Goal: Information Seeking & Learning: Learn about a topic

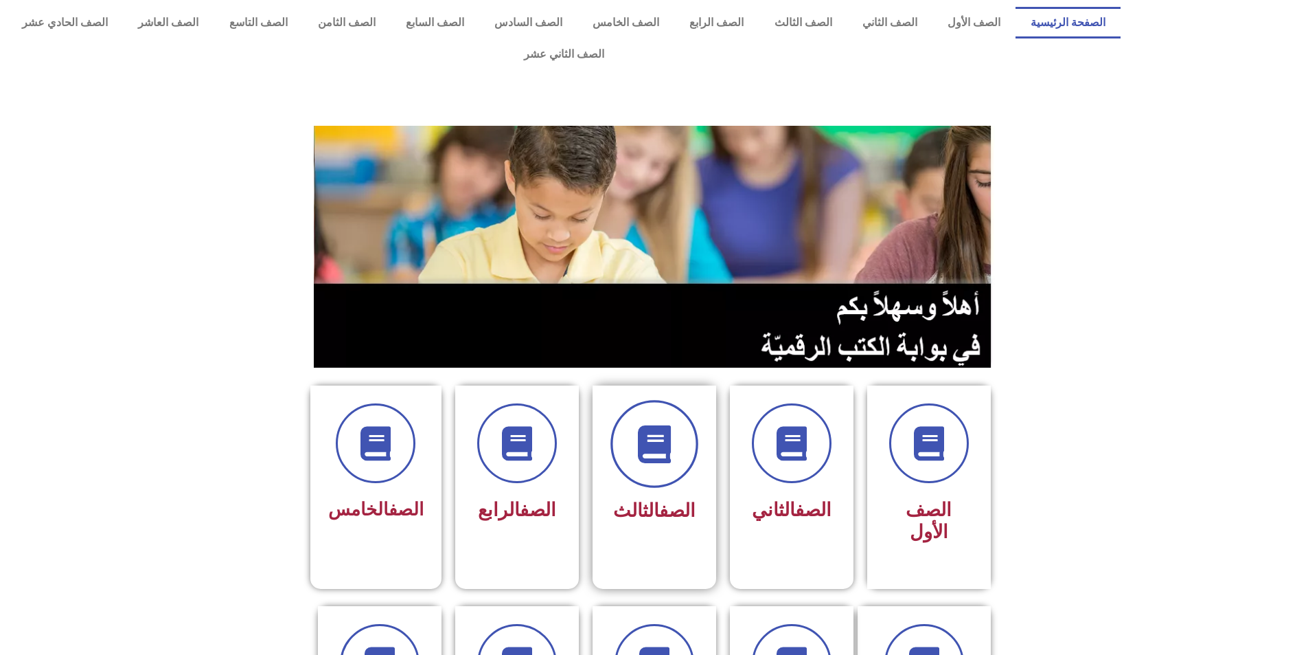
scroll to position [69, 0]
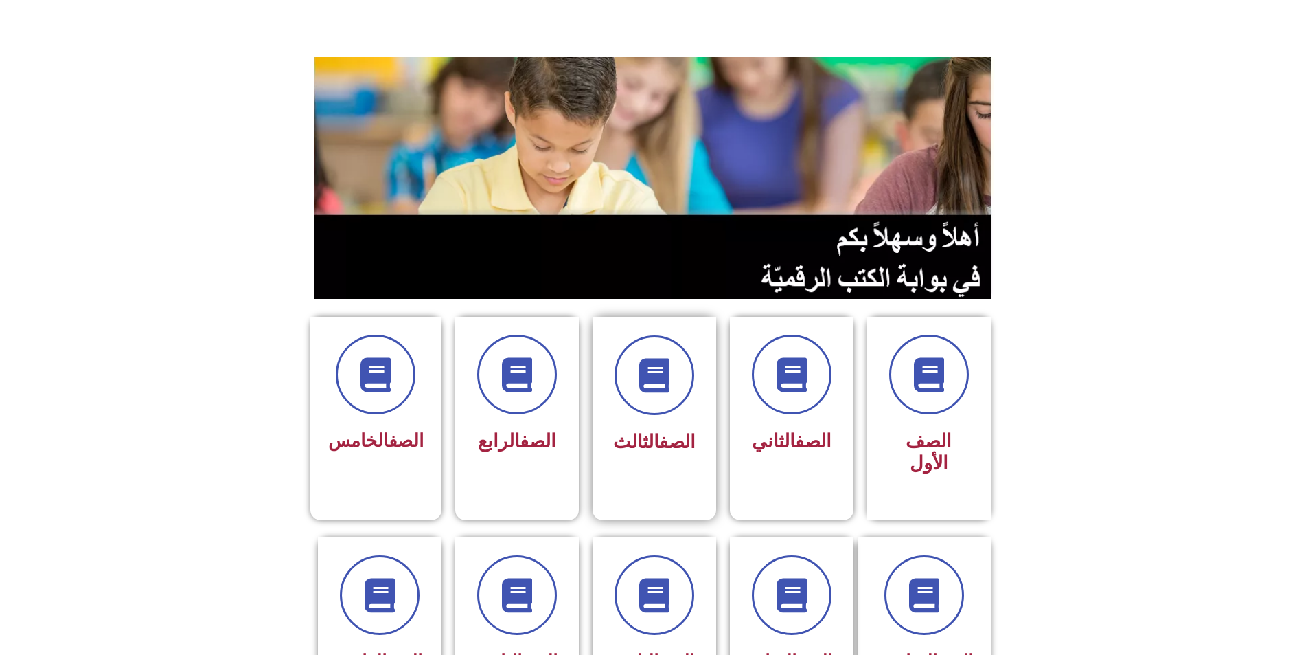
click at [659, 431] on link "الصف" at bounding box center [677, 442] width 36 height 22
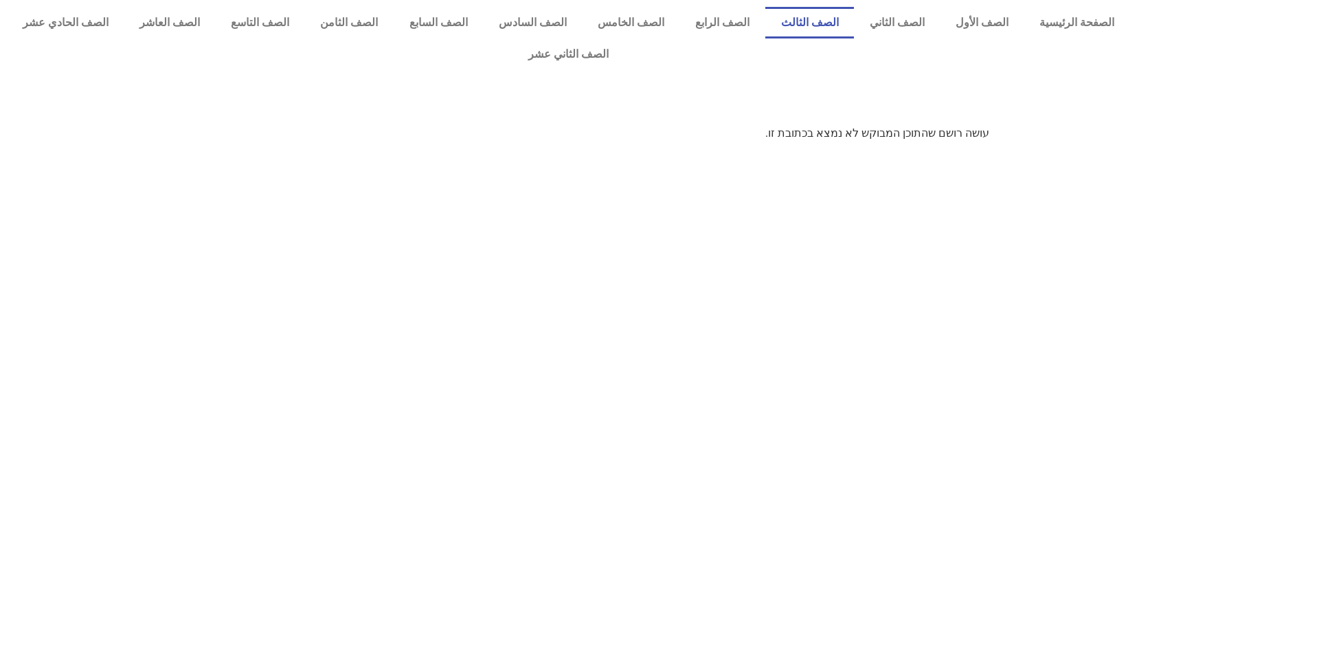
click at [835, 19] on link "الصف الثالث" at bounding box center [809, 23] width 89 height 32
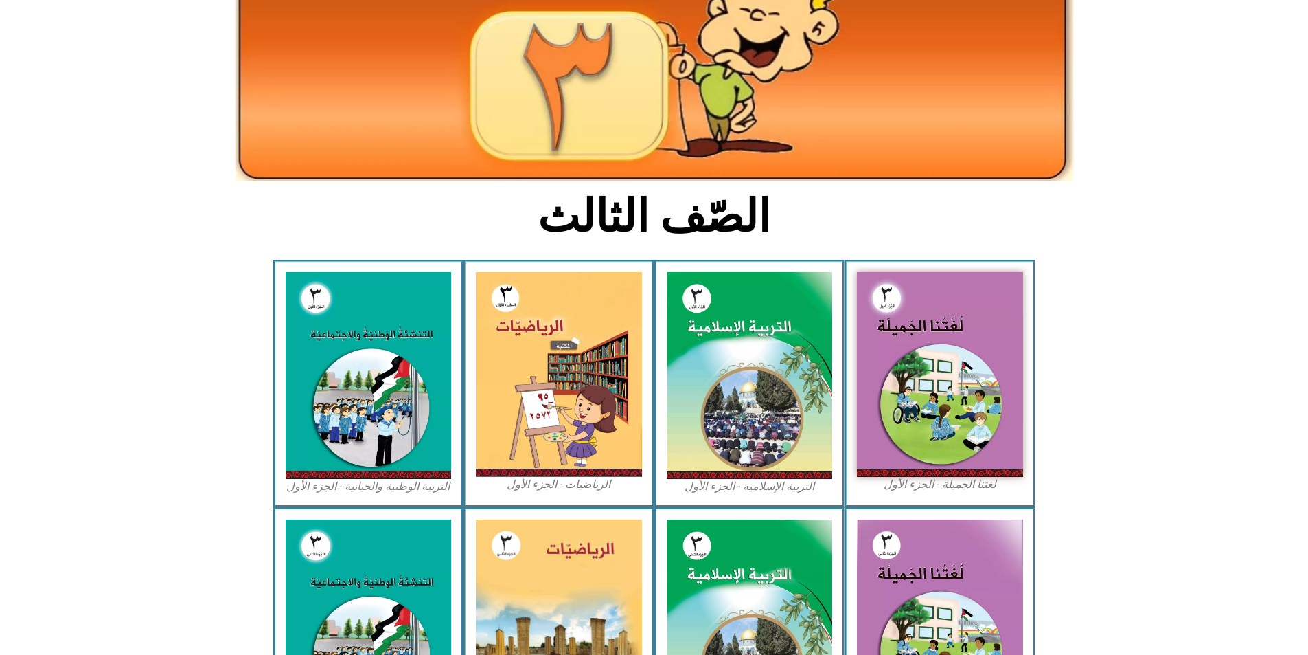
scroll to position [206, 0]
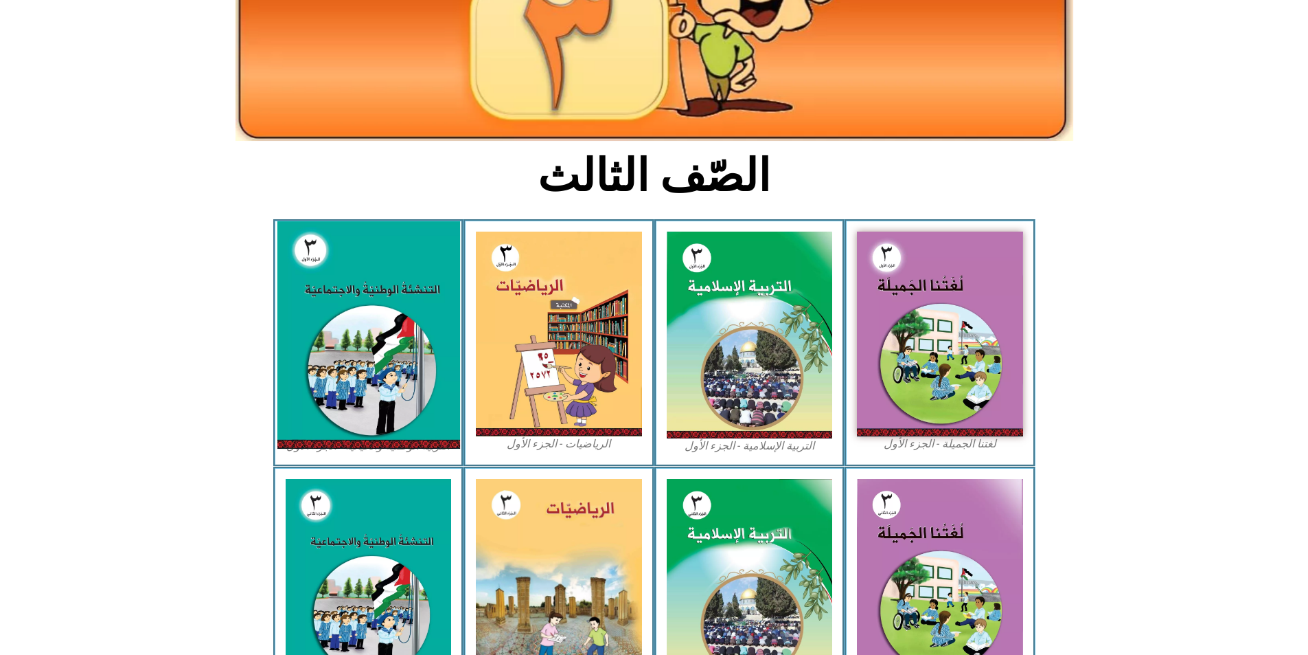
click at [391, 348] on img at bounding box center [368, 334] width 183 height 227
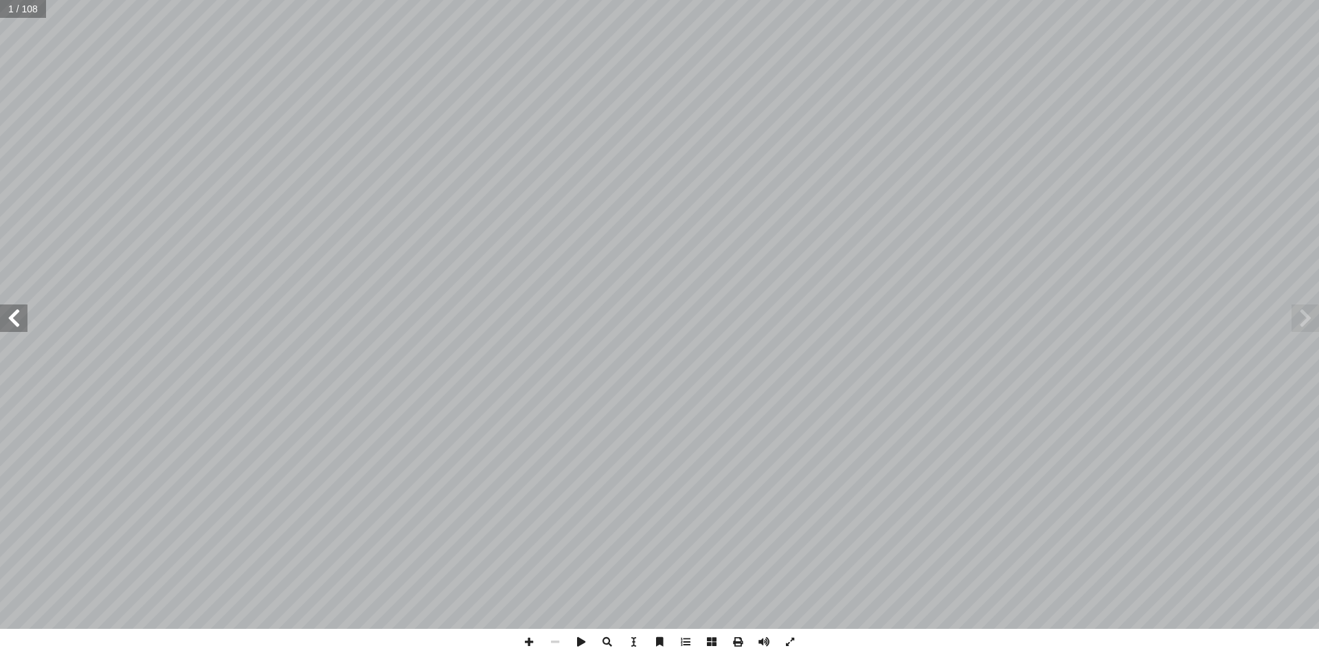
click at [1309, 326] on span at bounding box center [1304, 317] width 27 height 27
click at [1302, 325] on span at bounding box center [1304, 317] width 27 height 27
click at [19, 331] on span at bounding box center [13, 317] width 27 height 27
click at [18, 331] on span at bounding box center [13, 317] width 27 height 27
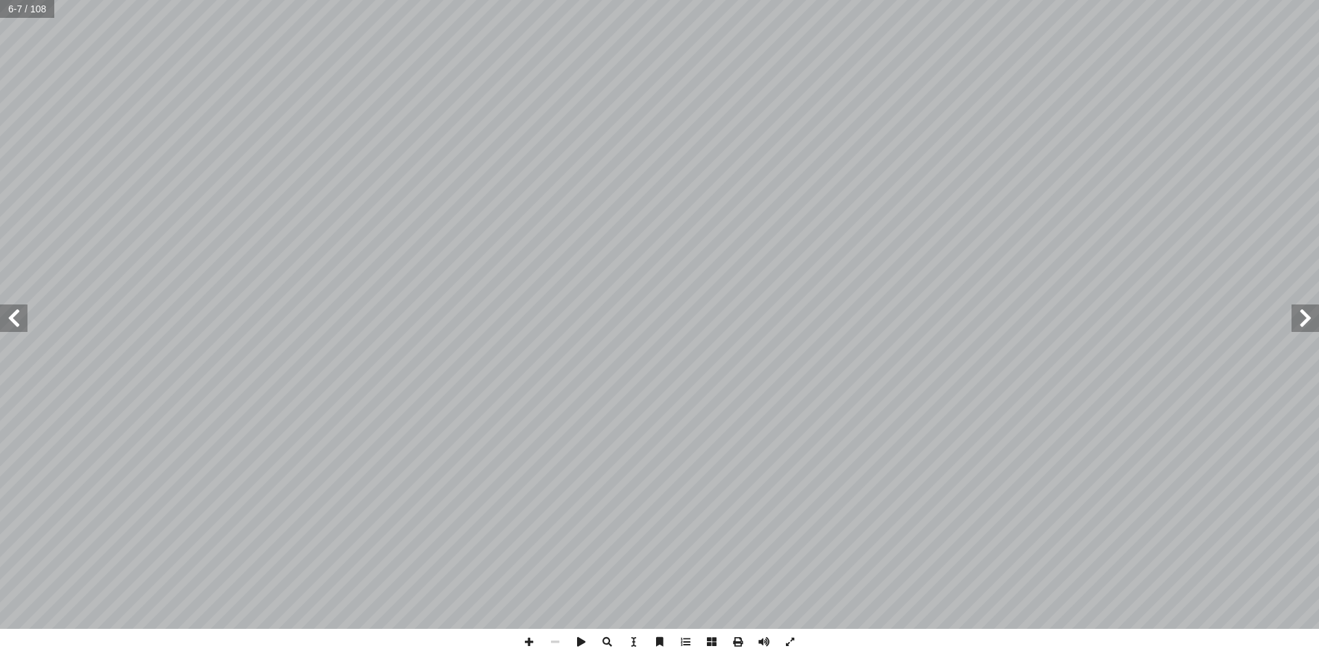
click at [18, 331] on span at bounding box center [13, 317] width 27 height 27
click at [14, 326] on span at bounding box center [13, 317] width 27 height 27
click at [21, 326] on span at bounding box center [13, 317] width 27 height 27
click at [16, 328] on span at bounding box center [13, 317] width 27 height 27
